Goal: Find specific page/section: Find specific page/section

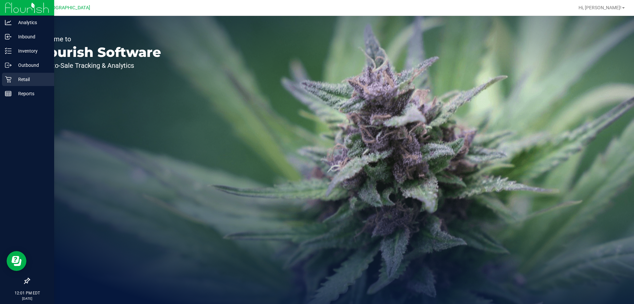
click at [0, 79] on link "Retail" at bounding box center [27, 80] width 54 height 14
